Goal: Use online tool/utility: Utilize a website feature to perform a specific function

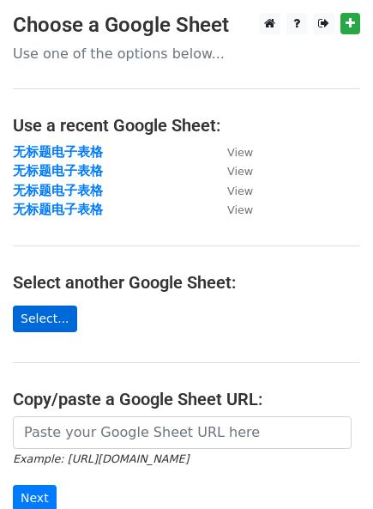
click at [49, 323] on link "Select..." at bounding box center [45, 319] width 64 height 27
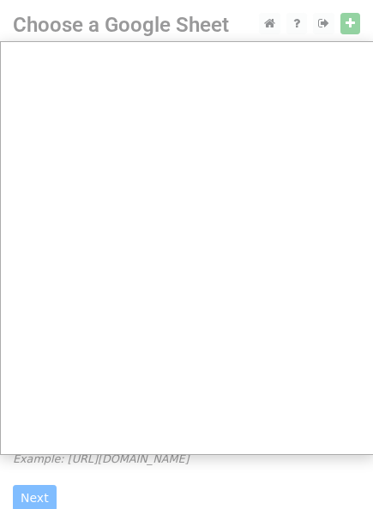
click at [116, 262] on main "Choose a Google Sheet Use one of the options below... Use a recent Google Sheet…" at bounding box center [186, 308] width 373 height 590
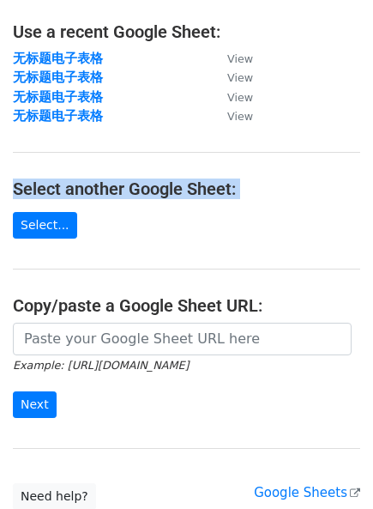
scroll to position [95, 0]
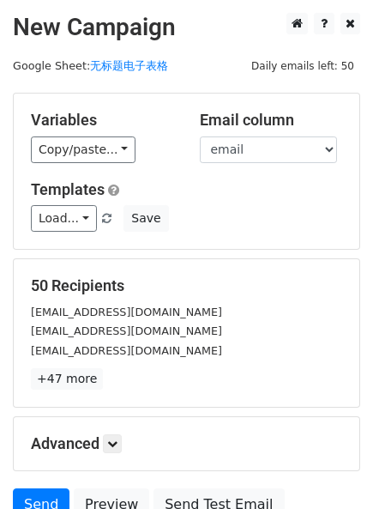
scroll to position [86, 0]
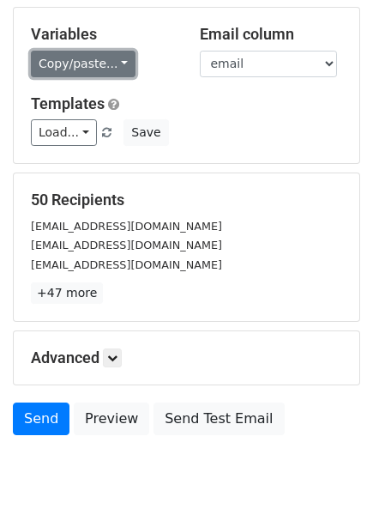
click at [115, 58] on link "Copy/paste..." at bounding box center [83, 64] width 105 height 27
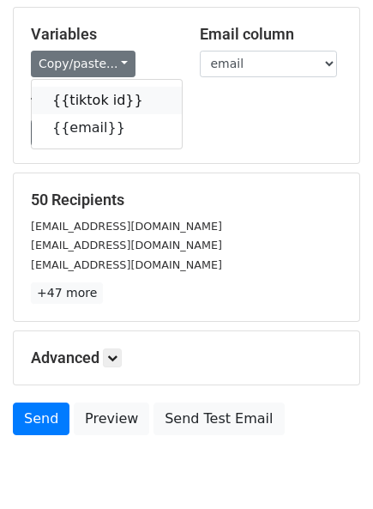
click at [85, 95] on link "{{tiktok id}}" at bounding box center [107, 100] width 150 height 27
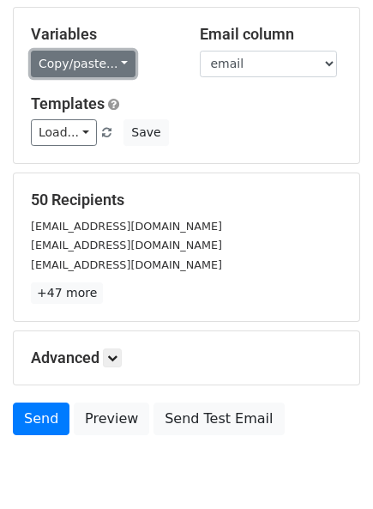
click at [100, 54] on link "Copy/paste..." at bounding box center [83, 64] width 105 height 27
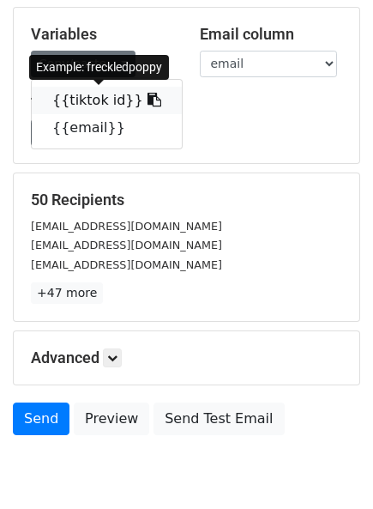
click at [88, 101] on link "{{tiktok id}}" at bounding box center [107, 100] width 150 height 27
